Goal: Find specific page/section: Find specific page/section

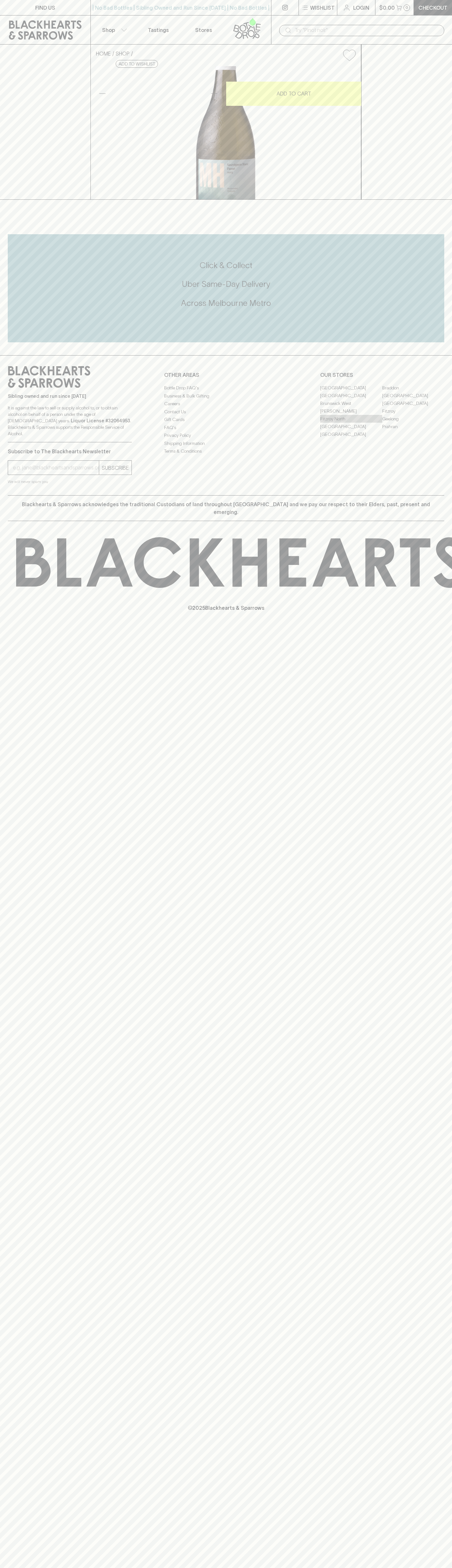
click at [351, 422] on link "Fitzroy North" at bounding box center [351, 419] width 62 height 8
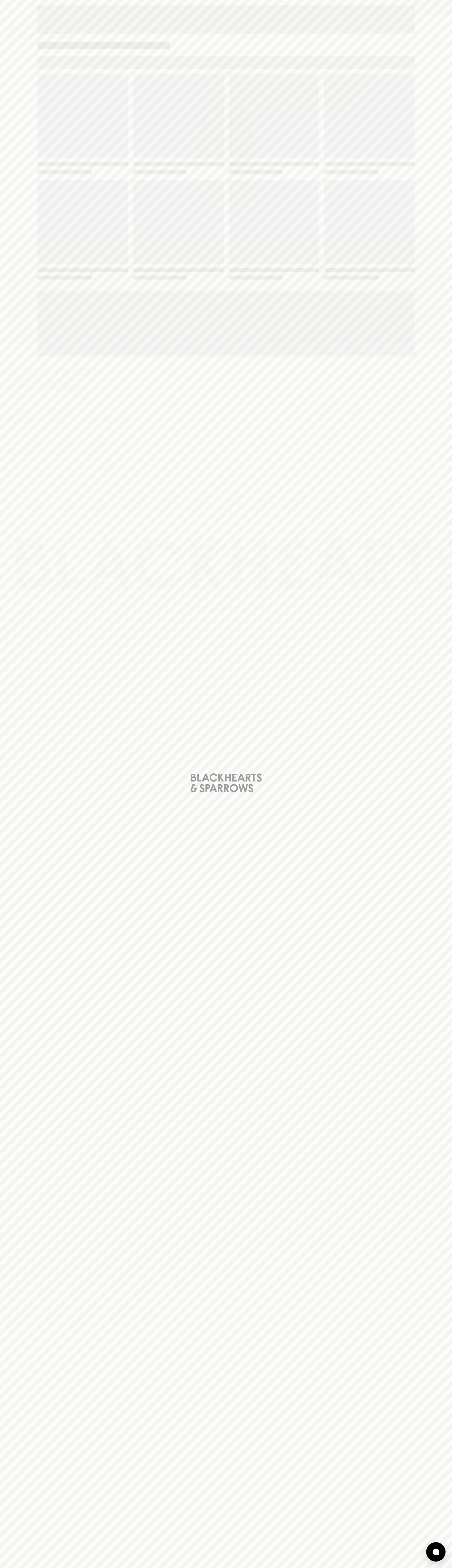
click at [307, 189] on span "Loading" at bounding box center [274, 222] width 90 height 84
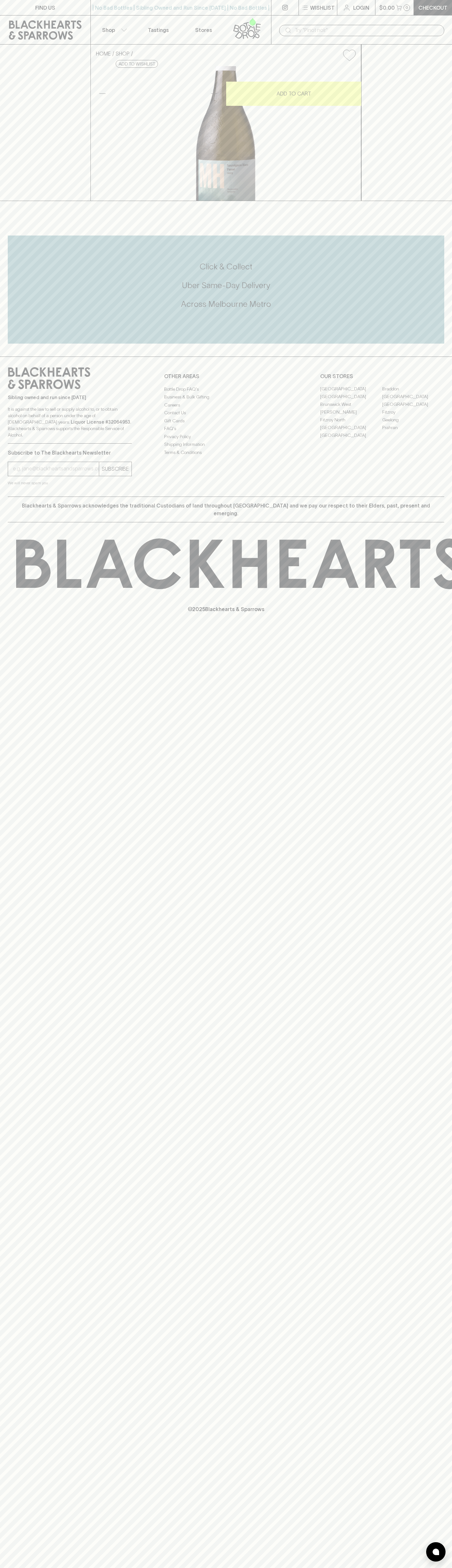
click at [435, 16] on div "​" at bounding box center [361, 30] width 181 height 29
click at [181, 1567] on html "FIND US | No Bad Bottles | Sibling Owned and Run Since [DATE] | No Bad Bottles …" at bounding box center [226, 784] width 452 height 1568
click at [24, 1304] on div "FIND US | No Bad Bottles | Sibling Owned and Run Since [DATE] | No Bad Bottles …" at bounding box center [226, 784] width 452 height 1568
